Goal: Transaction & Acquisition: Purchase product/service

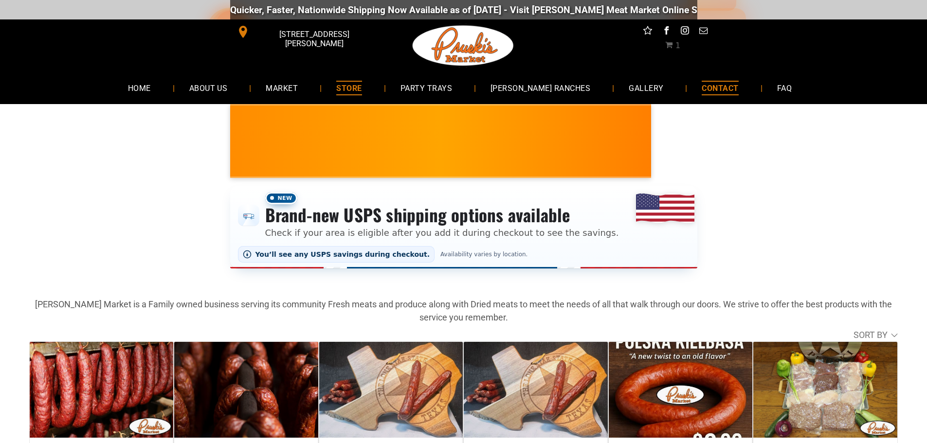
click at [708, 84] on span "CONTACT" at bounding box center [719, 88] width 36 height 14
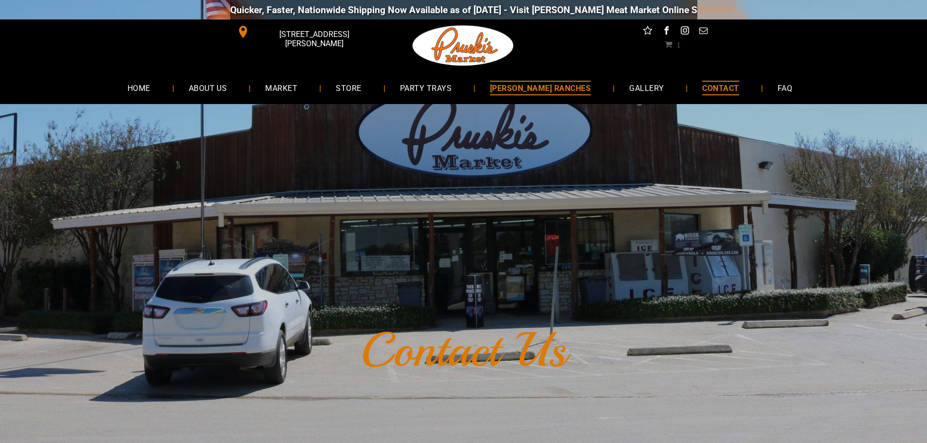
click at [532, 94] on span "[PERSON_NAME] RANCHES" at bounding box center [540, 88] width 101 height 14
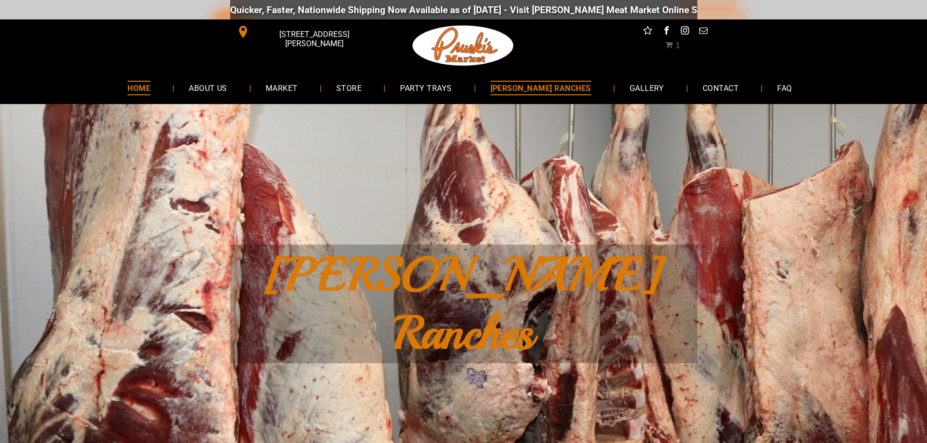
click at [150, 89] on span "HOME" at bounding box center [138, 88] width 23 height 14
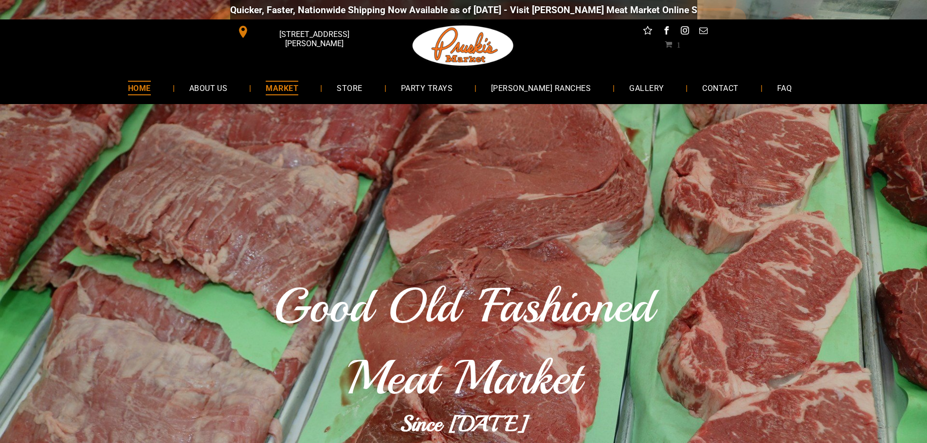
click at [298, 90] on span "MARKET" at bounding box center [282, 88] width 33 height 14
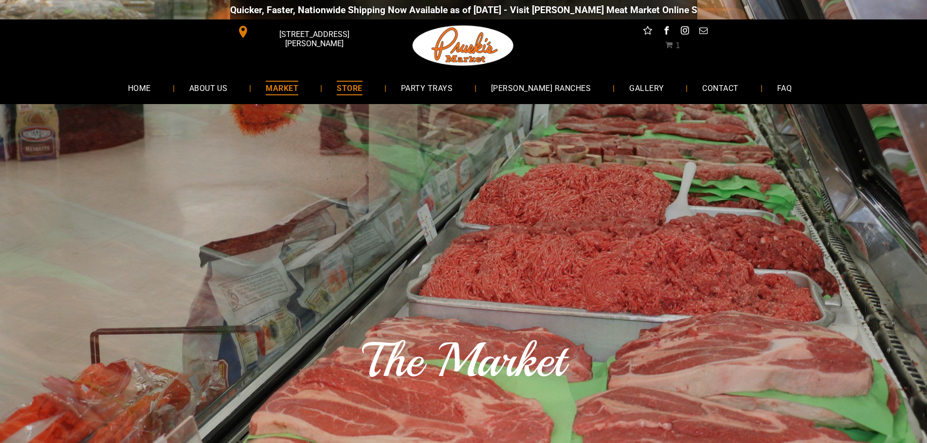
click at [360, 92] on span "STORE" at bounding box center [349, 88] width 25 height 14
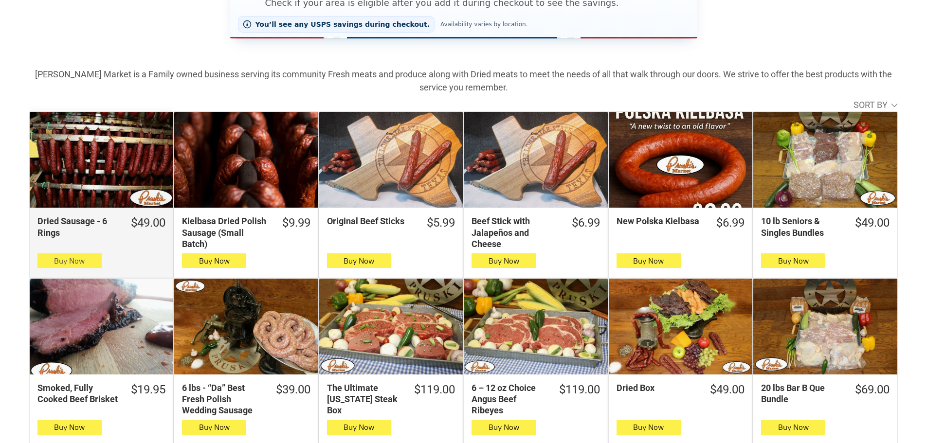
scroll to position [259, 0]
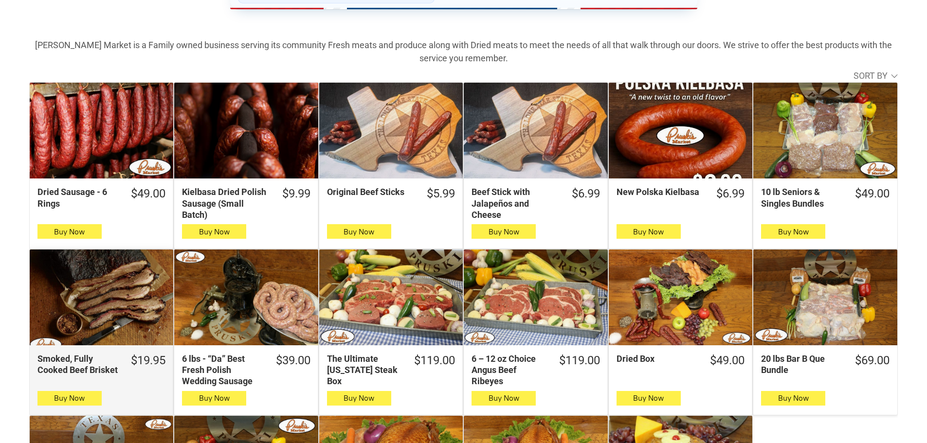
click at [85, 299] on div "Smoked, Fully Cooked Beef Brisket" at bounding box center [101, 298] width 143 height 96
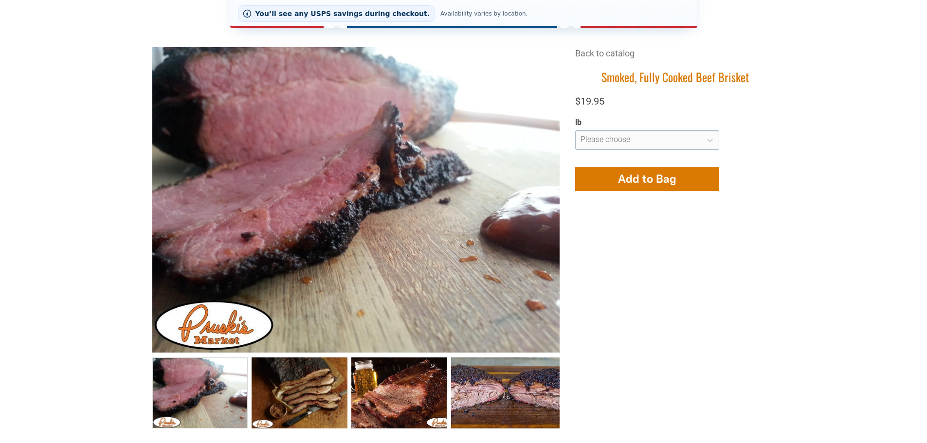
scroll to position [260, 0]
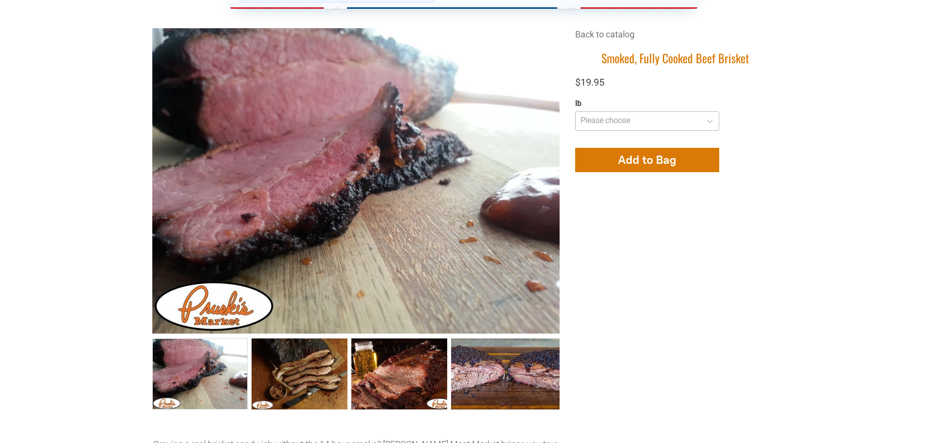
click at [645, 126] on select "**********" at bounding box center [647, 120] width 144 height 19
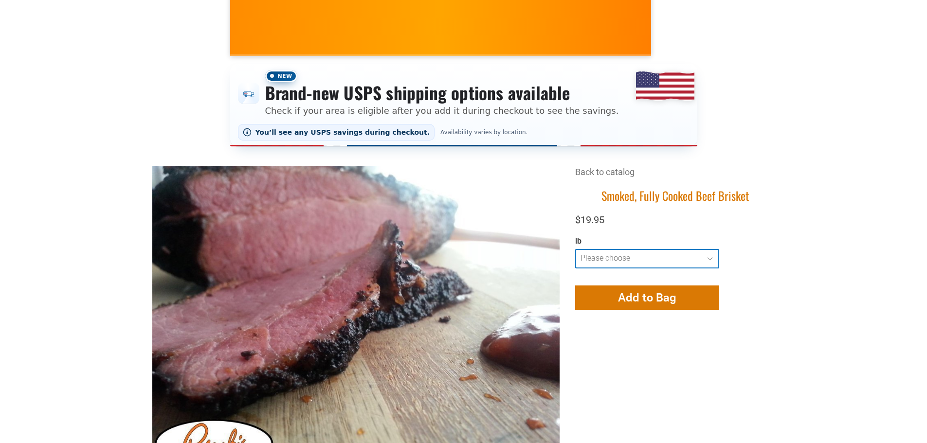
scroll to position [0, 0]
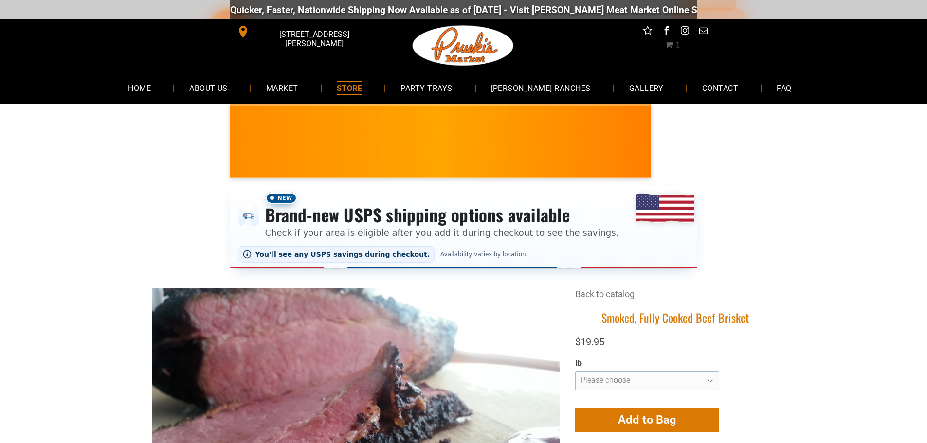
click at [360, 80] on link "STORE" at bounding box center [349, 88] width 54 height 26
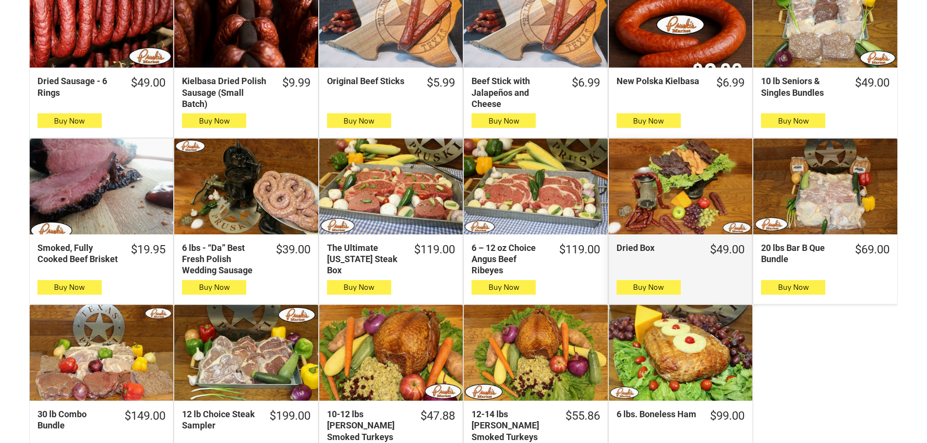
scroll to position [389, 0]
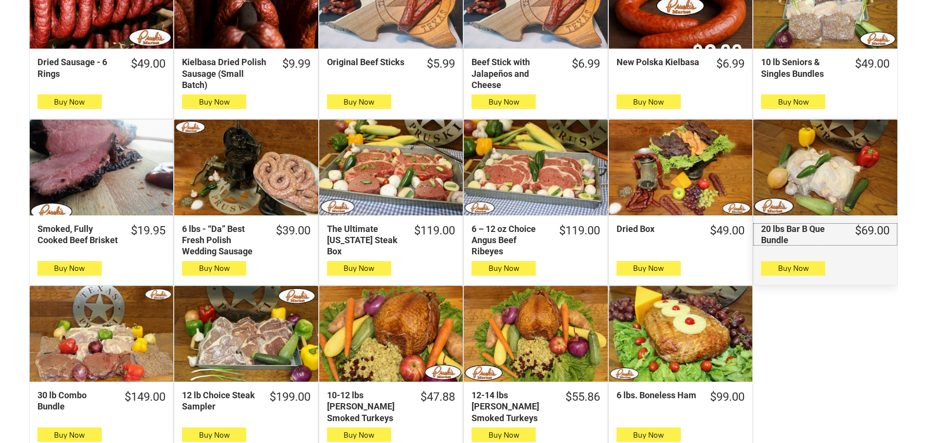
click at [807, 231] on div "20 lbs Bar B Que Bundle" at bounding box center [801, 234] width 81 height 23
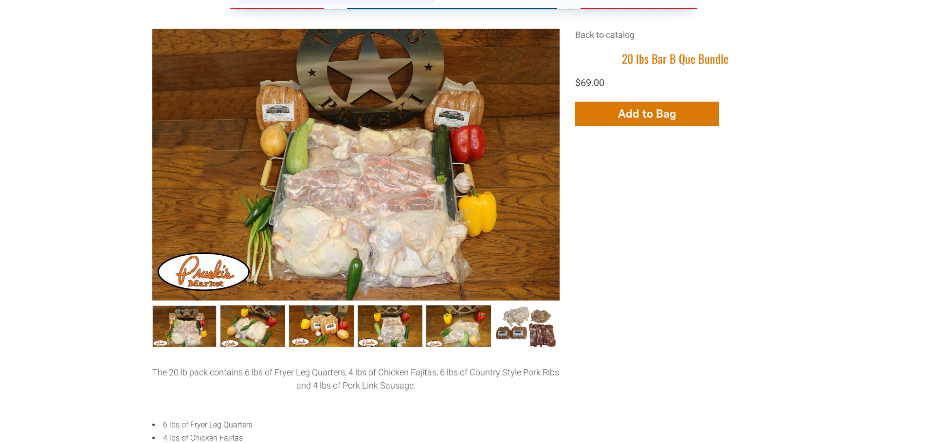
scroll to position [389, 0]
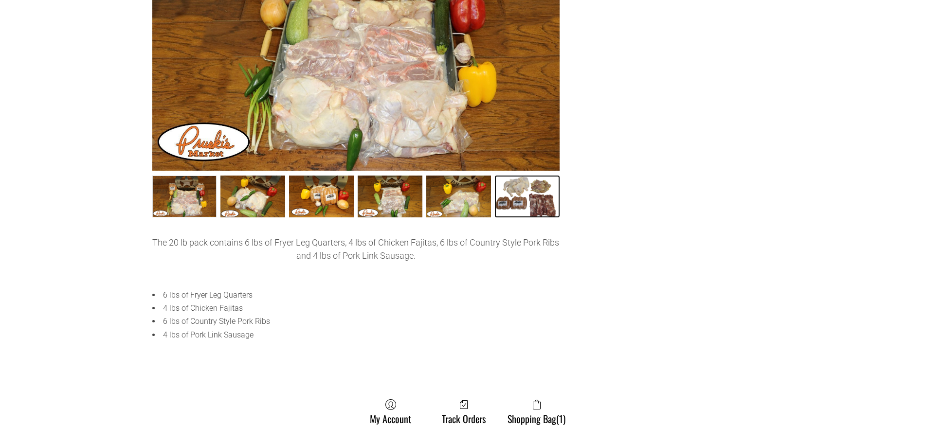
click at [535, 203] on link "20 lbs Bar B Que Bundle006 5" at bounding box center [527, 197] width 65 height 42
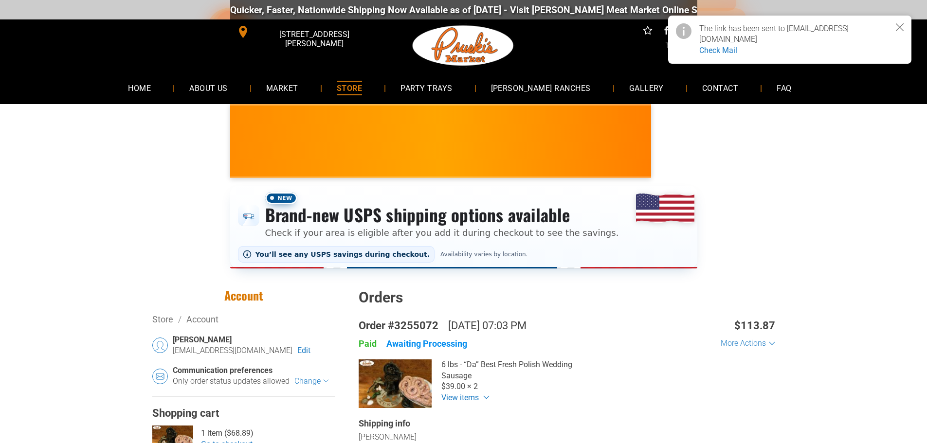
select select "*******"
click at [901, 27] on icon "Close notice" at bounding box center [900, 27] width 8 height 8
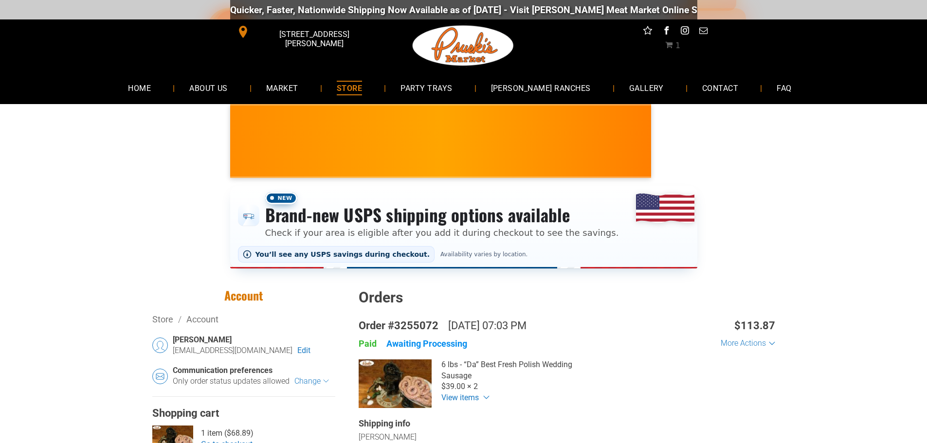
click at [668, 46] on span "1" at bounding box center [672, 45] width 15 height 9
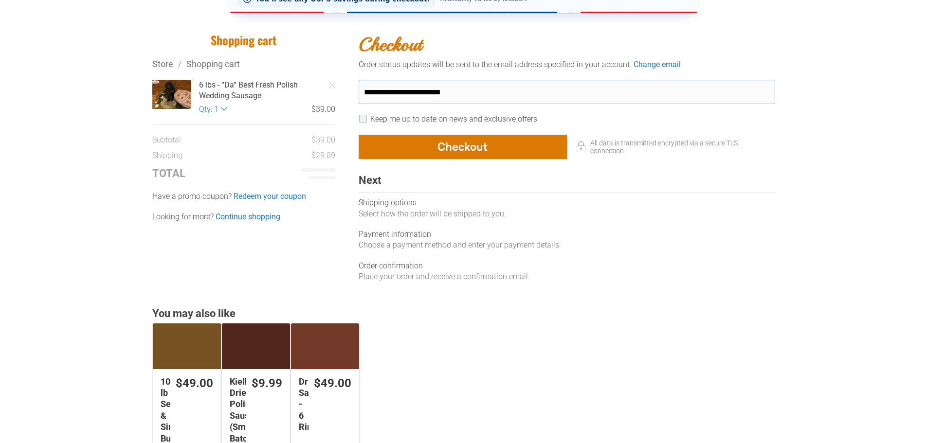
scroll to position [259, 0]
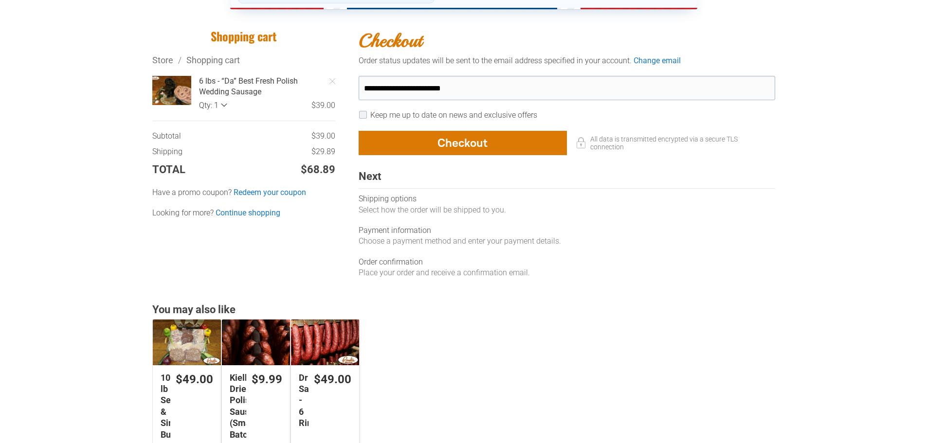
click at [205, 103] on select "* * * * * * * * * ** ** ** ** ** ** ** ** ** ** **" at bounding box center [213, 105] width 28 height 9
click at [270, 111] on div "$39.00" at bounding box center [281, 105] width 108 height 11
click at [337, 84] on link "Remove Item" at bounding box center [332, 81] width 19 height 19
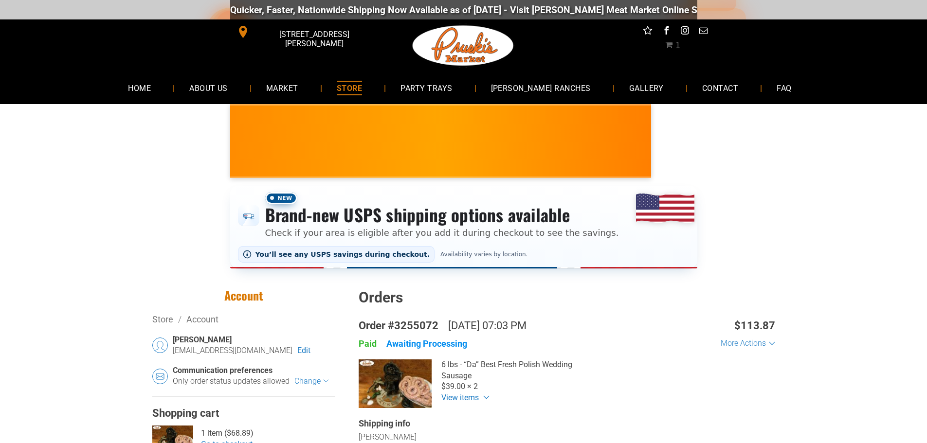
select select "*******"
